Goal: Information Seeking & Learning: Compare options

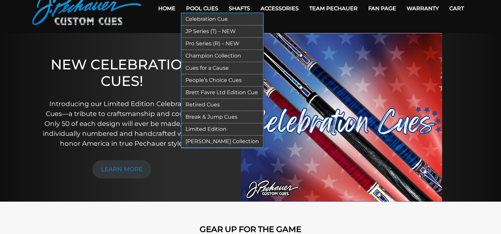
scroll to position [33, 0]
click at [213, 114] on link "Break & Jump Cues" at bounding box center [221, 117] width 81 height 12
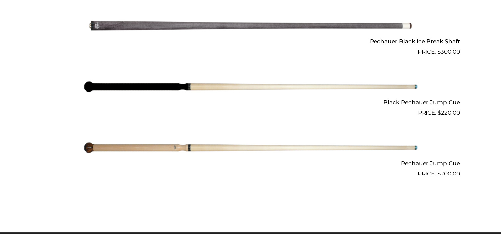
scroll to position [559, 0]
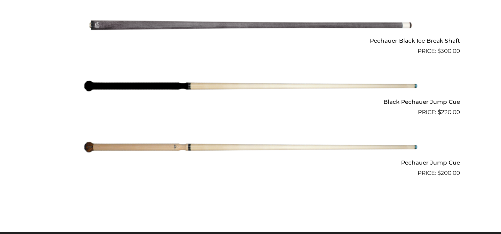
click at [402, 144] on img at bounding box center [250, 147] width 334 height 56
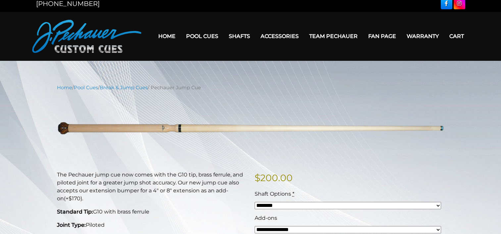
scroll to position [1, 0]
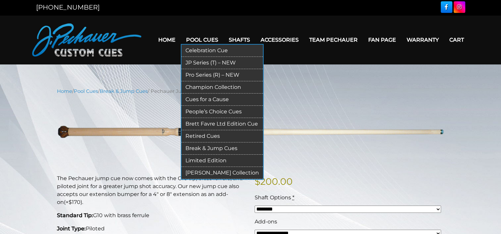
click at [210, 61] on link "JP Series (T) – NEW" at bounding box center [221, 63] width 81 height 12
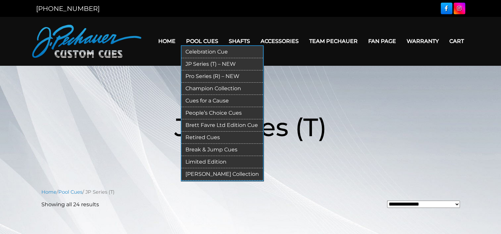
click at [211, 151] on link "Break & Jump Cues" at bounding box center [221, 150] width 81 height 12
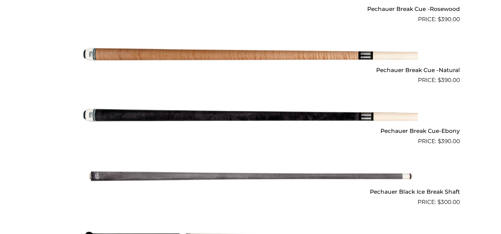
scroll to position [409, 0]
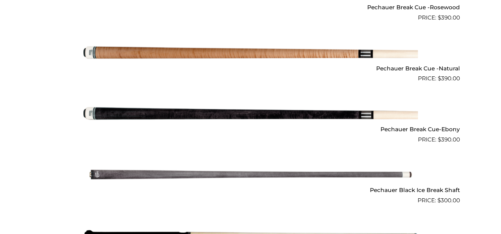
click at [181, 58] on img at bounding box center [250, 53] width 334 height 56
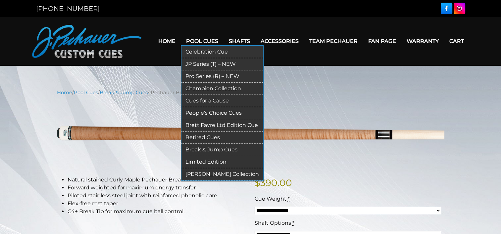
click at [208, 113] on link "People’s Choice Cues" at bounding box center [221, 113] width 81 height 12
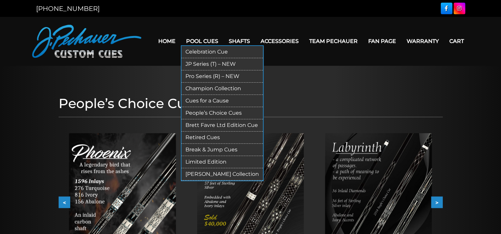
click at [200, 64] on link "JP Series (T) – NEW" at bounding box center [221, 64] width 81 height 12
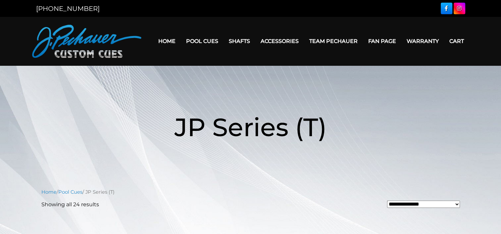
click at [167, 40] on link "Home" at bounding box center [167, 41] width 28 height 17
